Goal: Navigation & Orientation: Find specific page/section

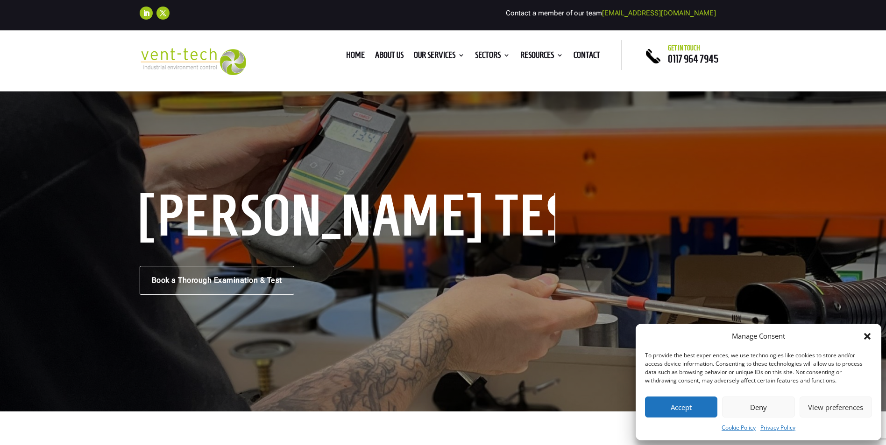
click at [757, 403] on button "Deny" at bounding box center [758, 407] width 72 height 21
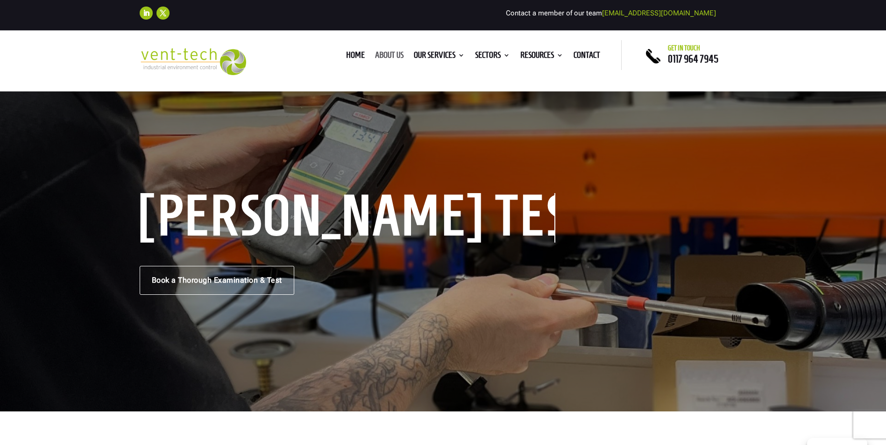
click at [390, 53] on link "About us" at bounding box center [389, 57] width 28 height 10
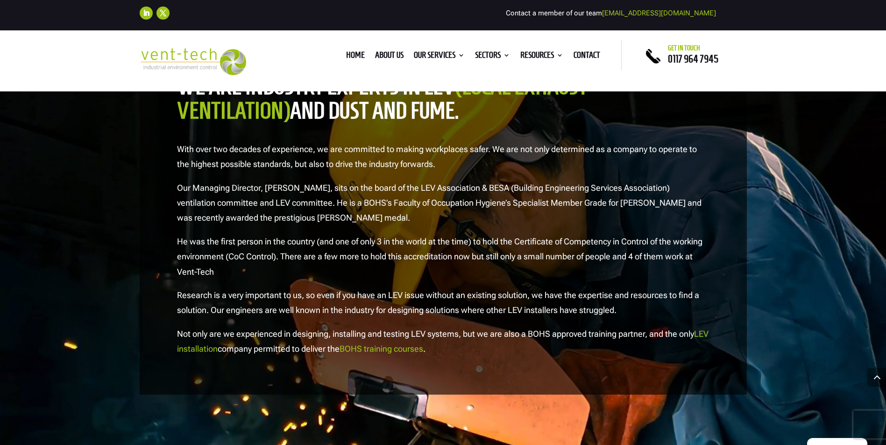
scroll to position [1027, 0]
